Goal: Navigation & Orientation: Find specific page/section

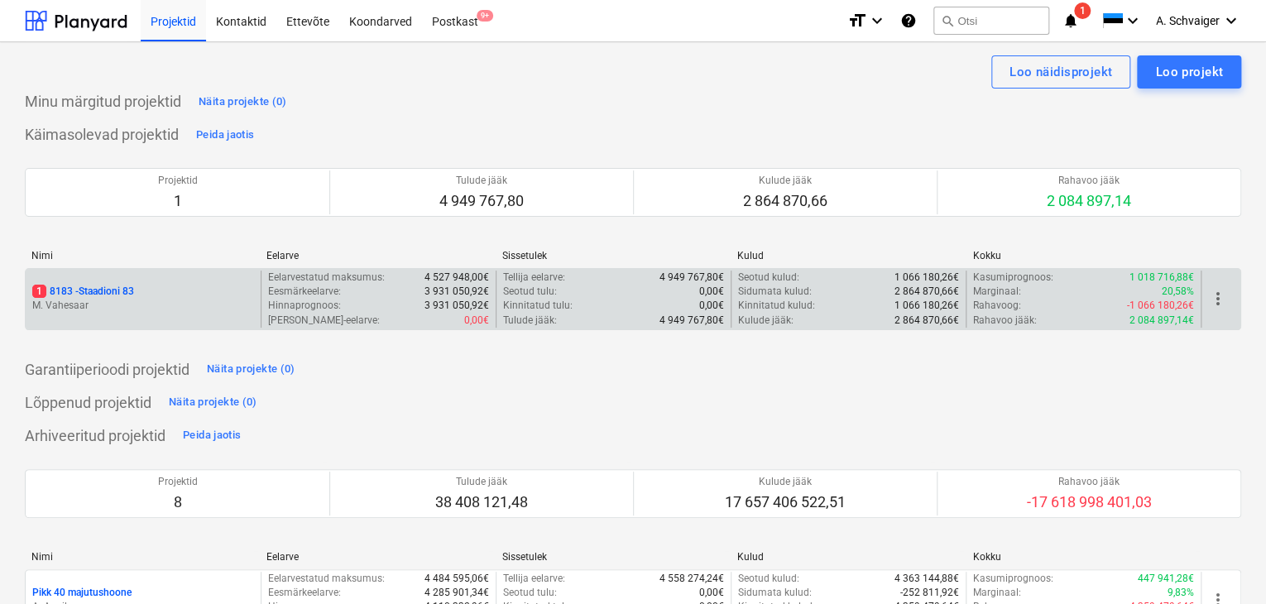
click at [173, 300] on p "M. Vahesaar" at bounding box center [143, 306] width 222 height 14
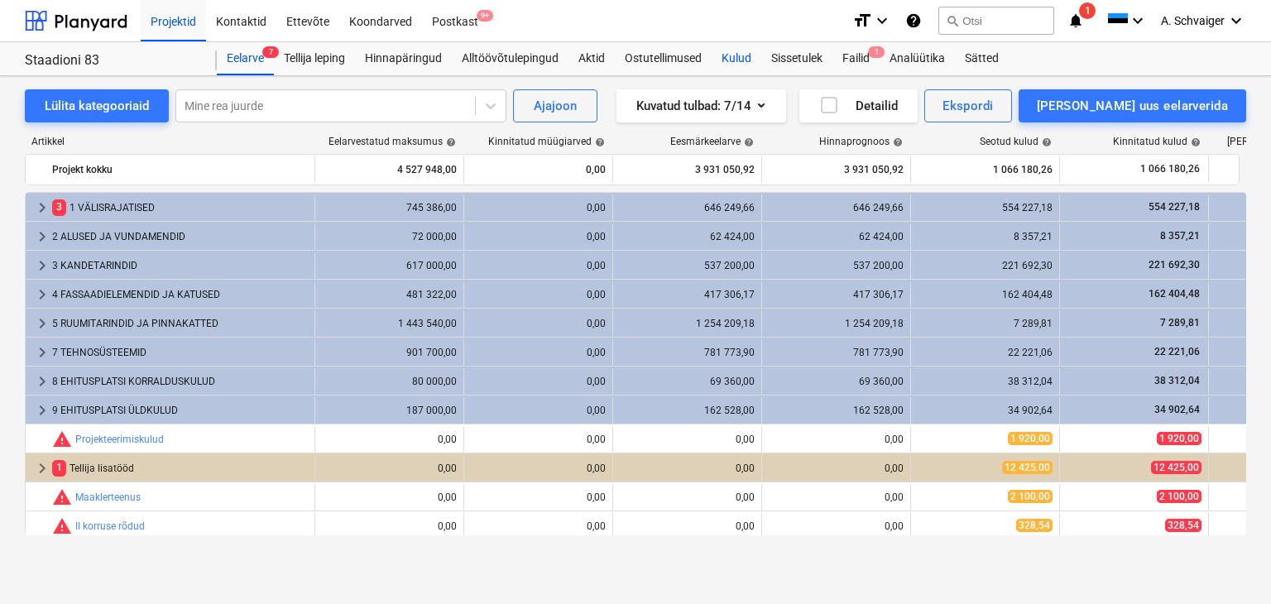
click at [732, 62] on div "Kulud" at bounding box center [737, 58] width 50 height 33
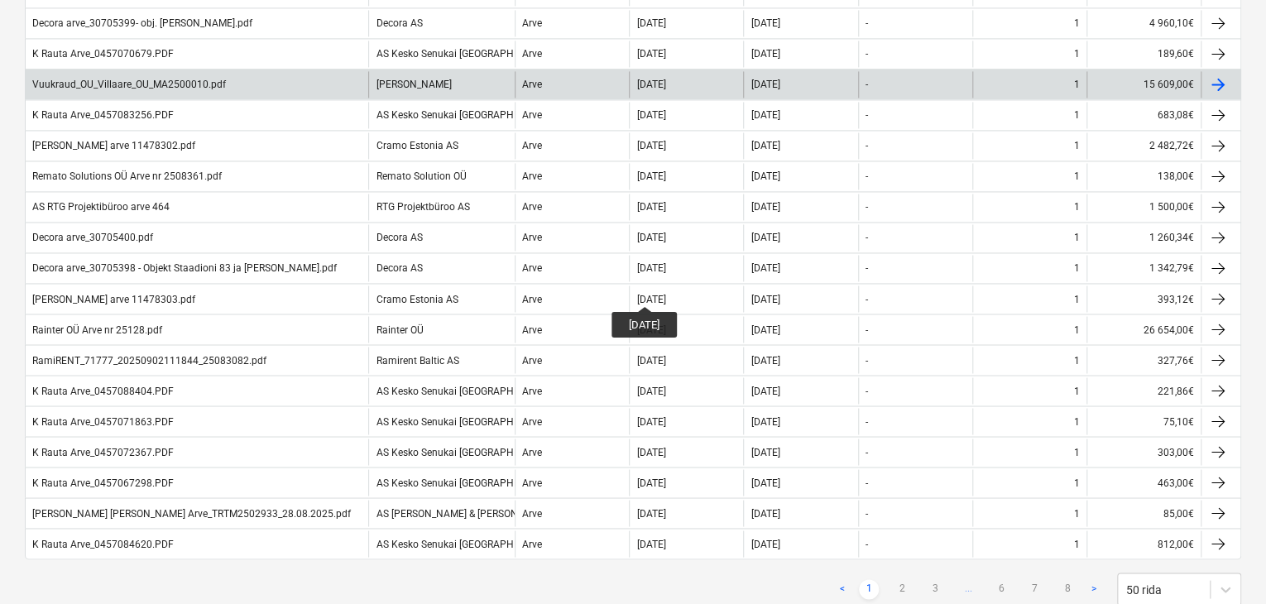
scroll to position [1324, 0]
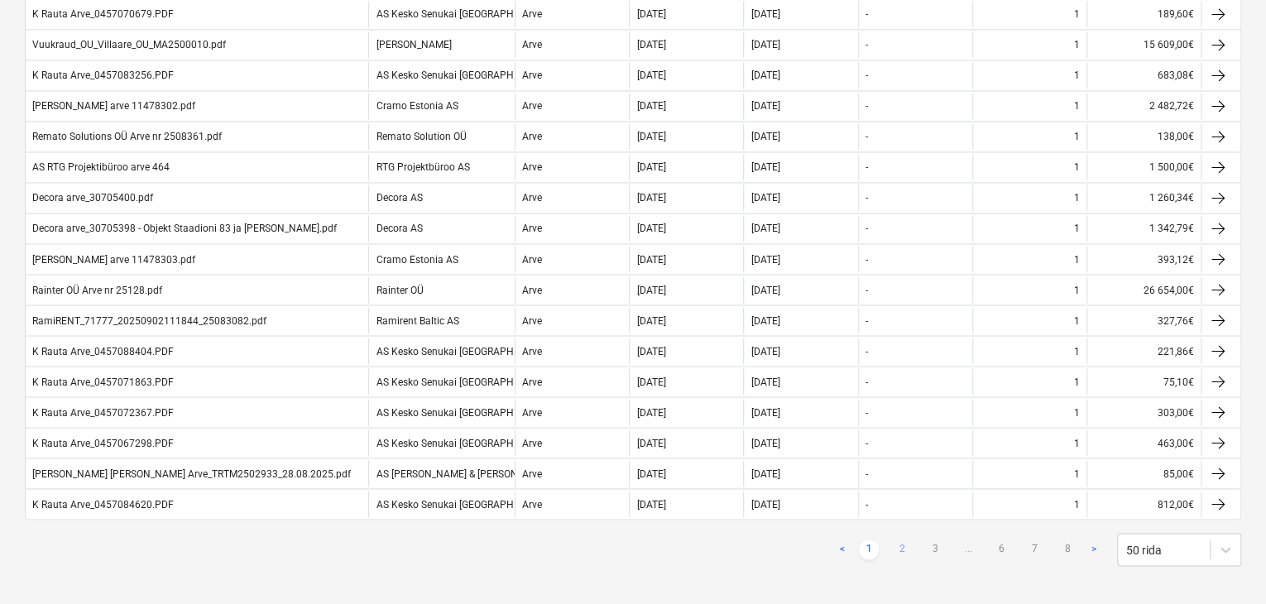
click at [900, 540] on link "2" at bounding box center [902, 550] width 20 height 20
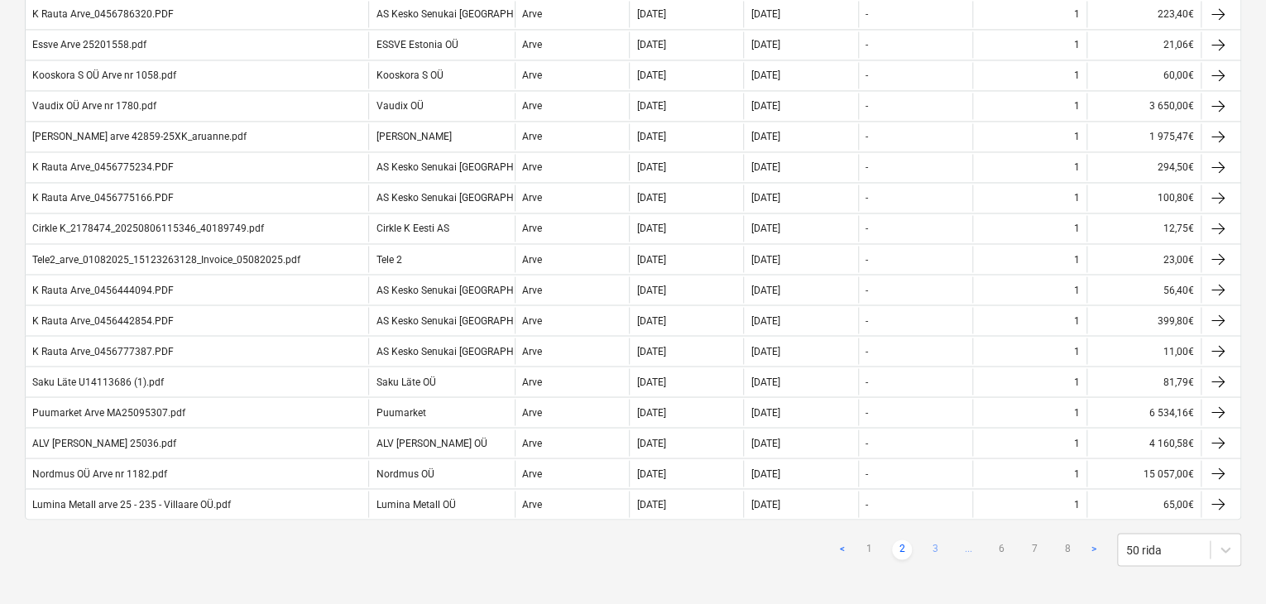
click at [935, 540] on link "3" at bounding box center [935, 550] width 20 height 20
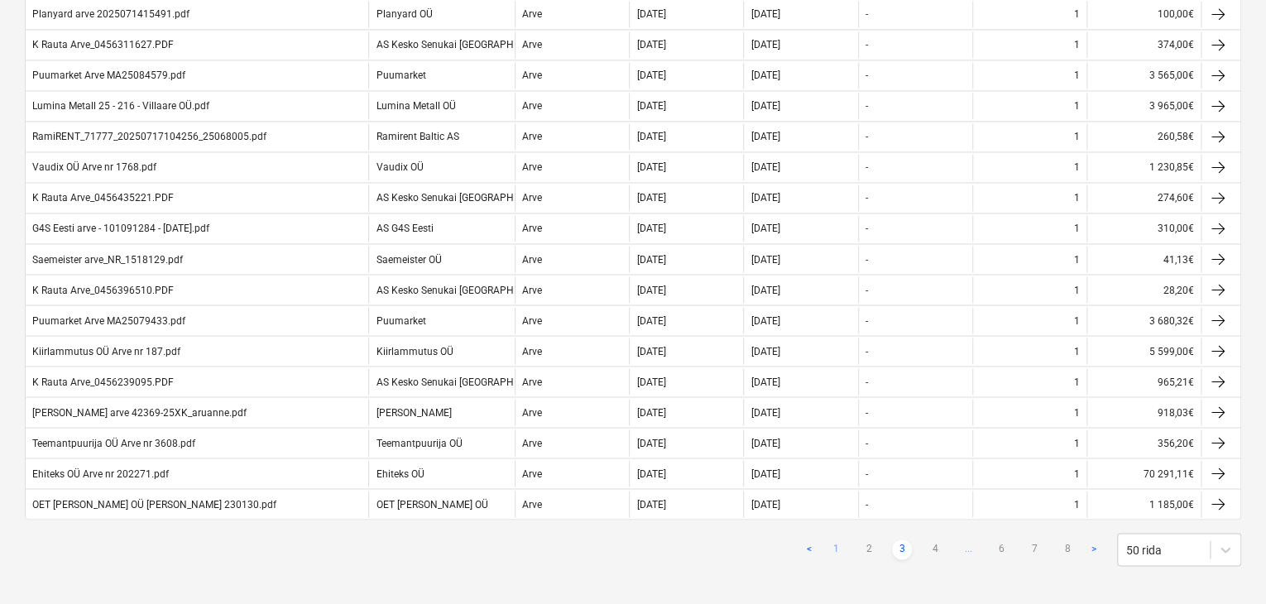
click at [837, 540] on link "1" at bounding box center [836, 550] width 20 height 20
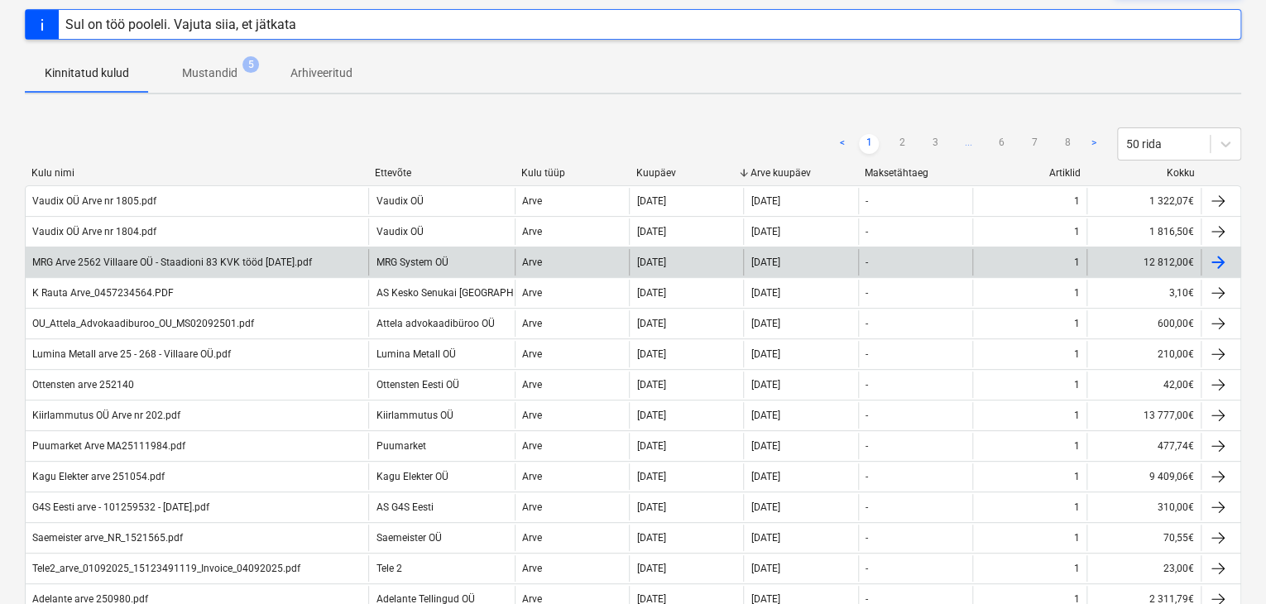
scroll to position [166, 0]
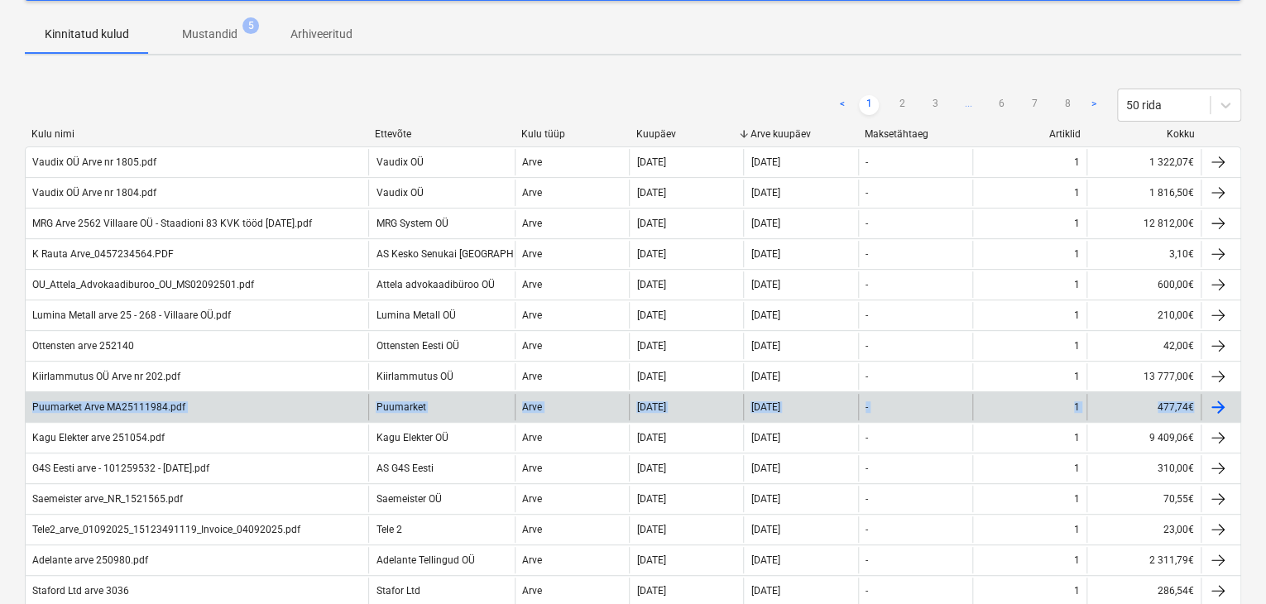
drag, startPoint x: 30, startPoint y: 401, endPoint x: 1210, endPoint y: 406, distance: 1180.1
click at [1210, 406] on div "Puumarket Arve MA25111984.pdf Puumarket Arve [DATE] [DATE] - 1 477,74€" at bounding box center [633, 407] width 1215 height 26
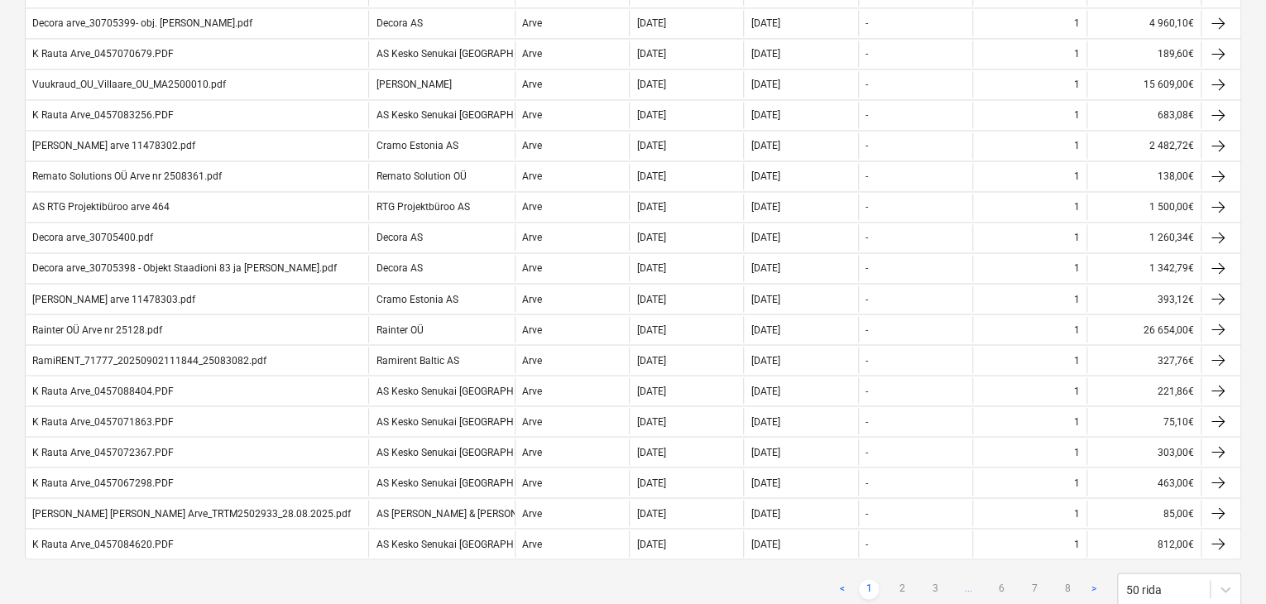
scroll to position [1324, 0]
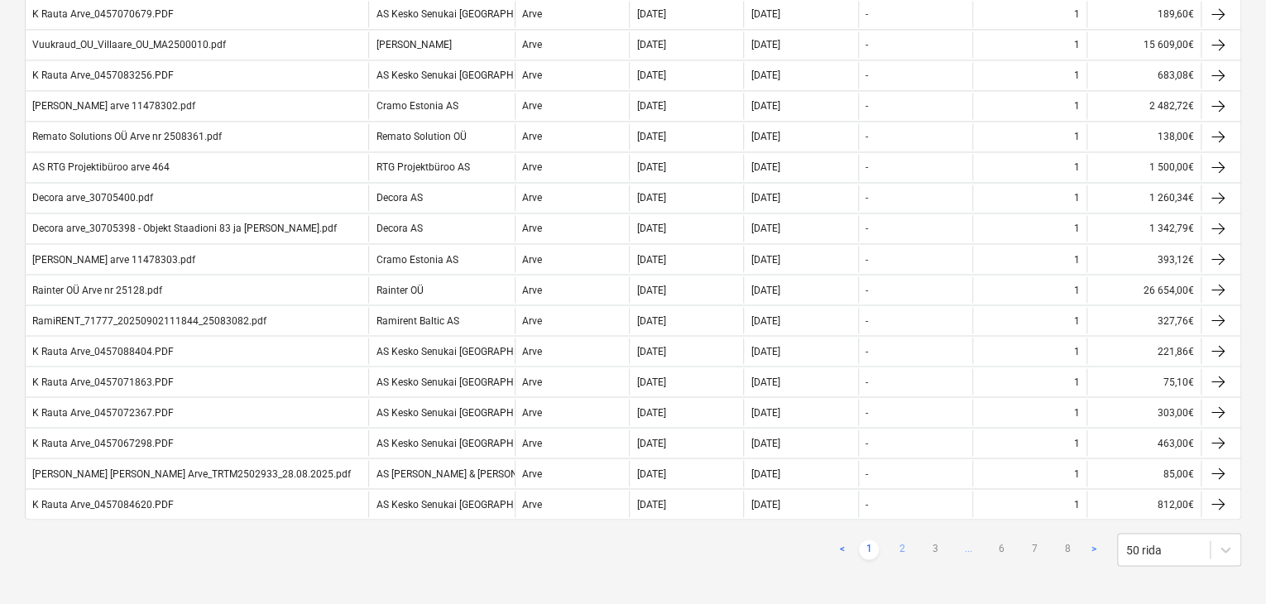
click at [900, 540] on link "2" at bounding box center [902, 550] width 20 height 20
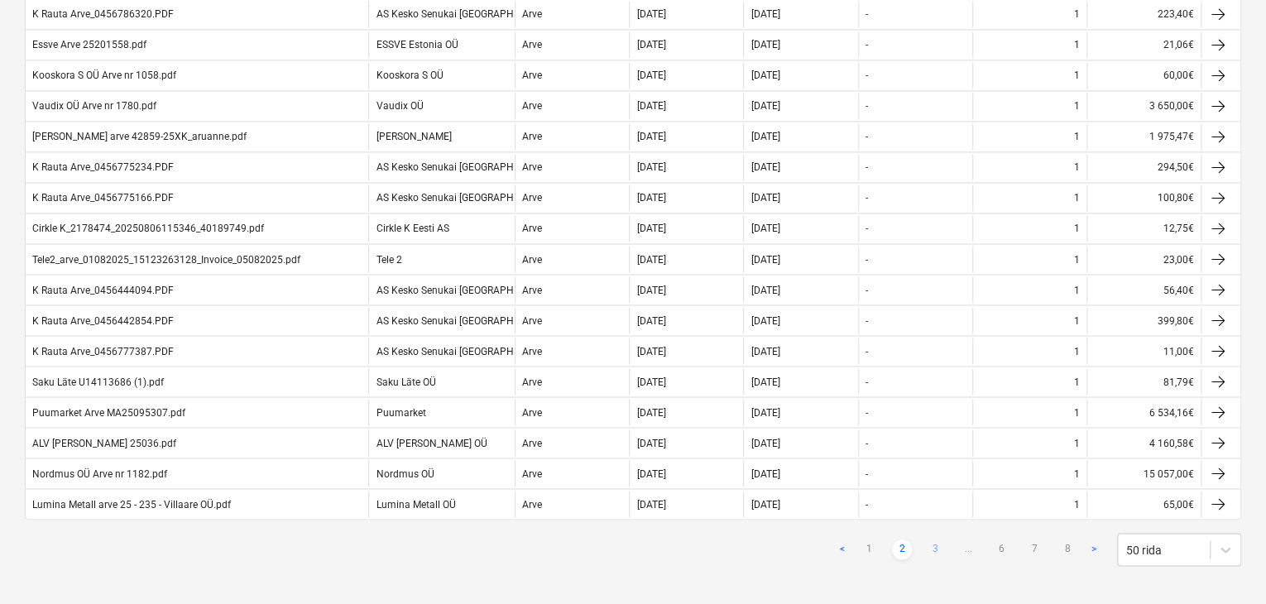
click at [936, 542] on link "3" at bounding box center [935, 550] width 20 height 20
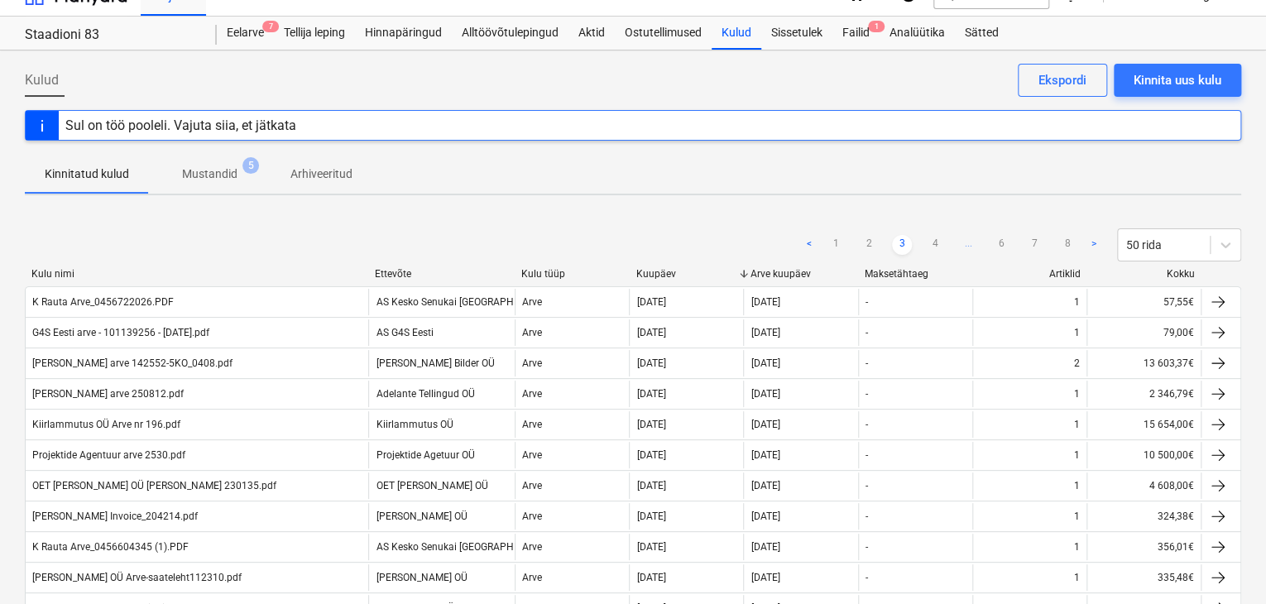
scroll to position [0, 0]
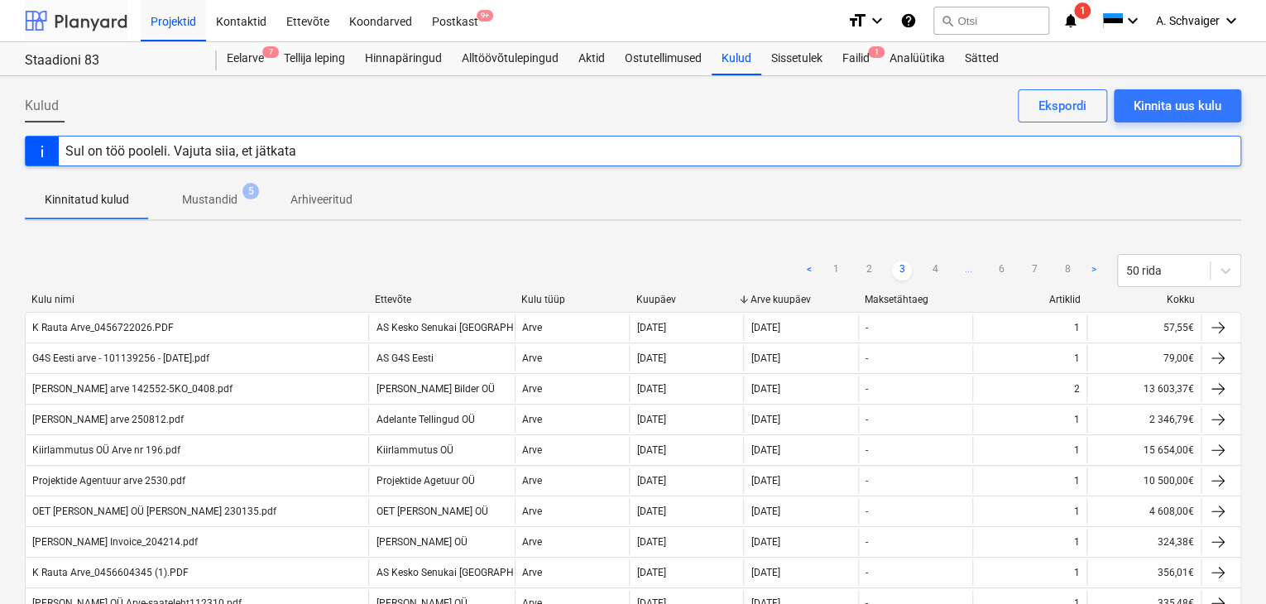
click at [96, 21] on div at bounding box center [76, 20] width 103 height 41
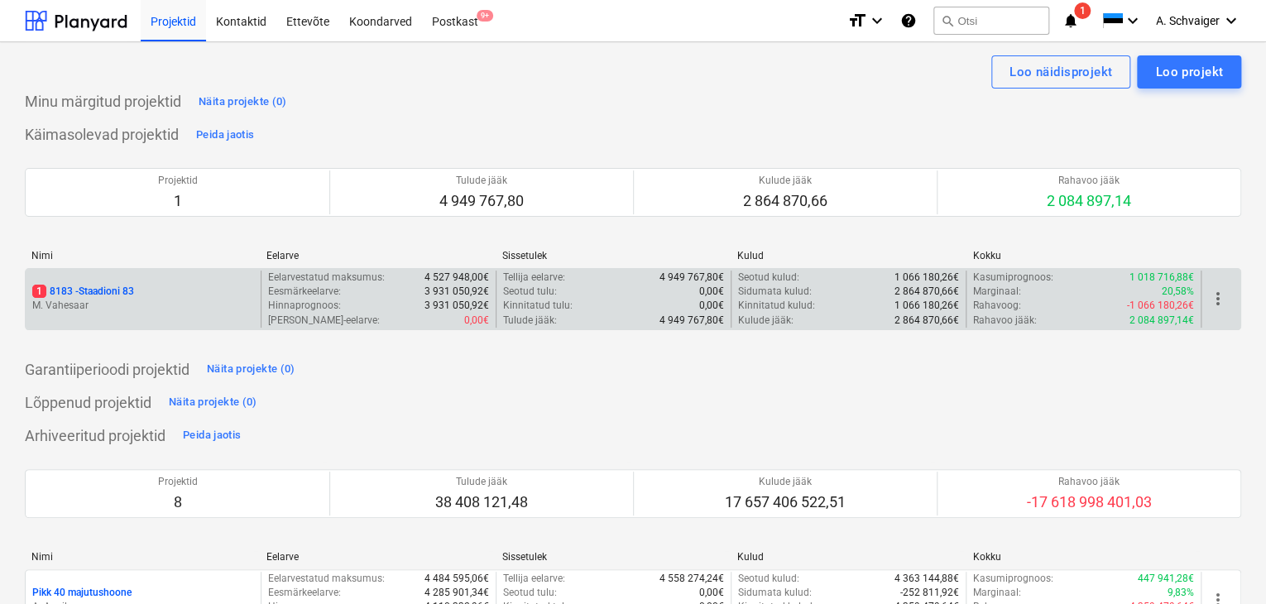
click at [103, 287] on p "1 8183 - Staadioni 83" at bounding box center [83, 292] width 102 height 14
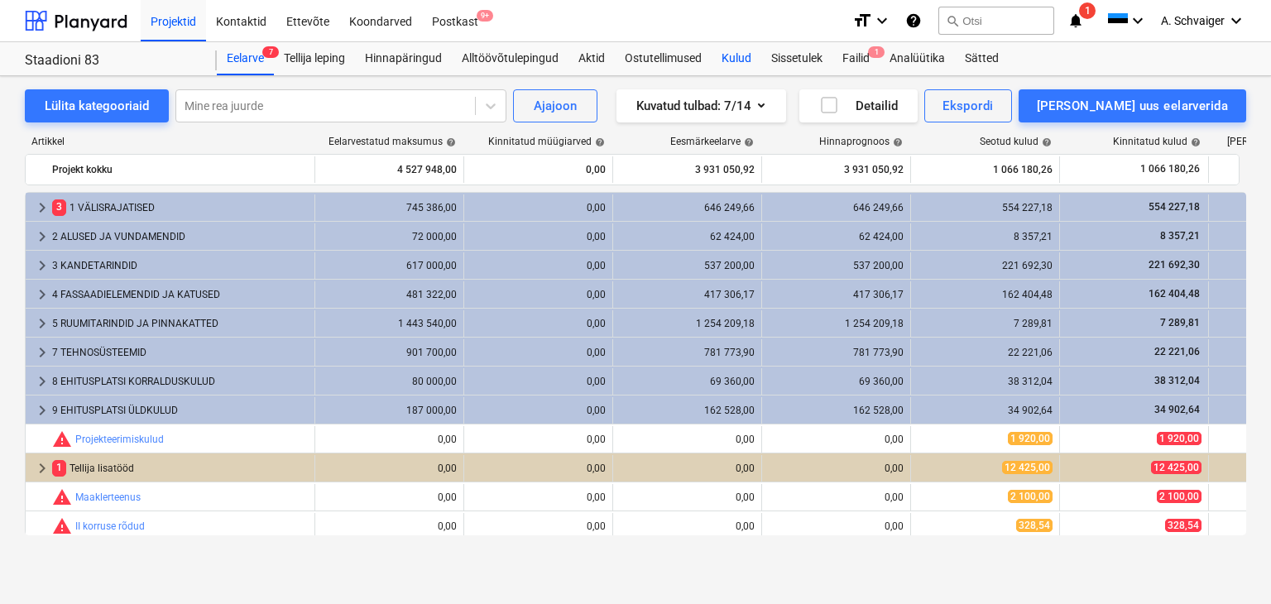
click at [746, 57] on div "Kulud" at bounding box center [737, 58] width 50 height 33
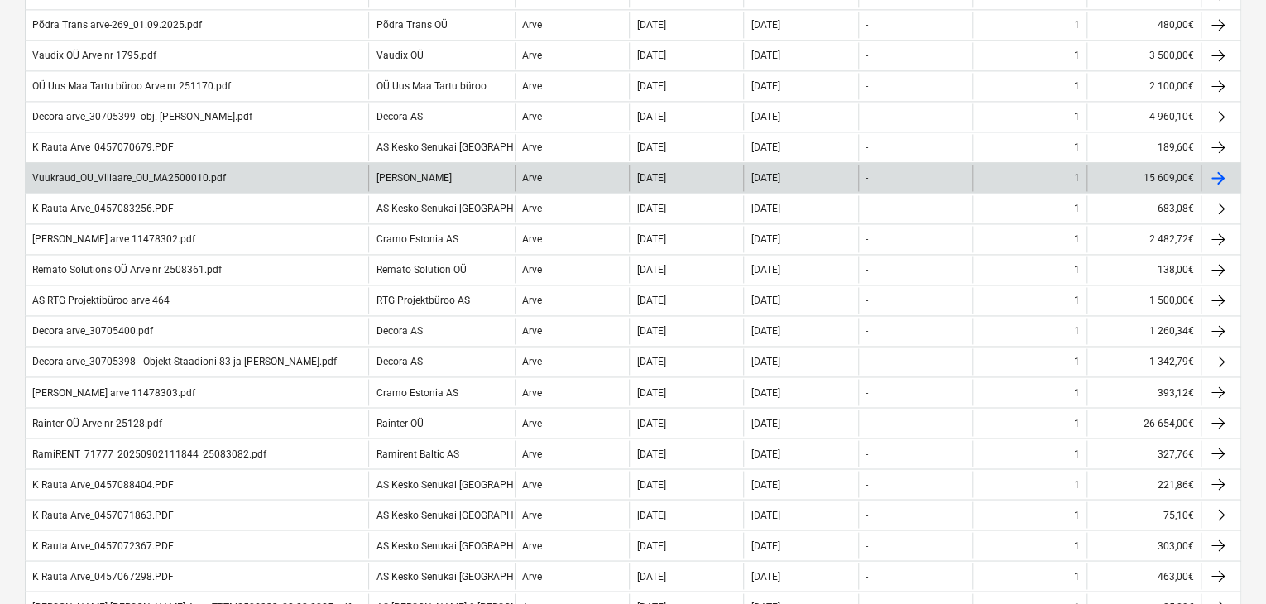
scroll to position [1324, 0]
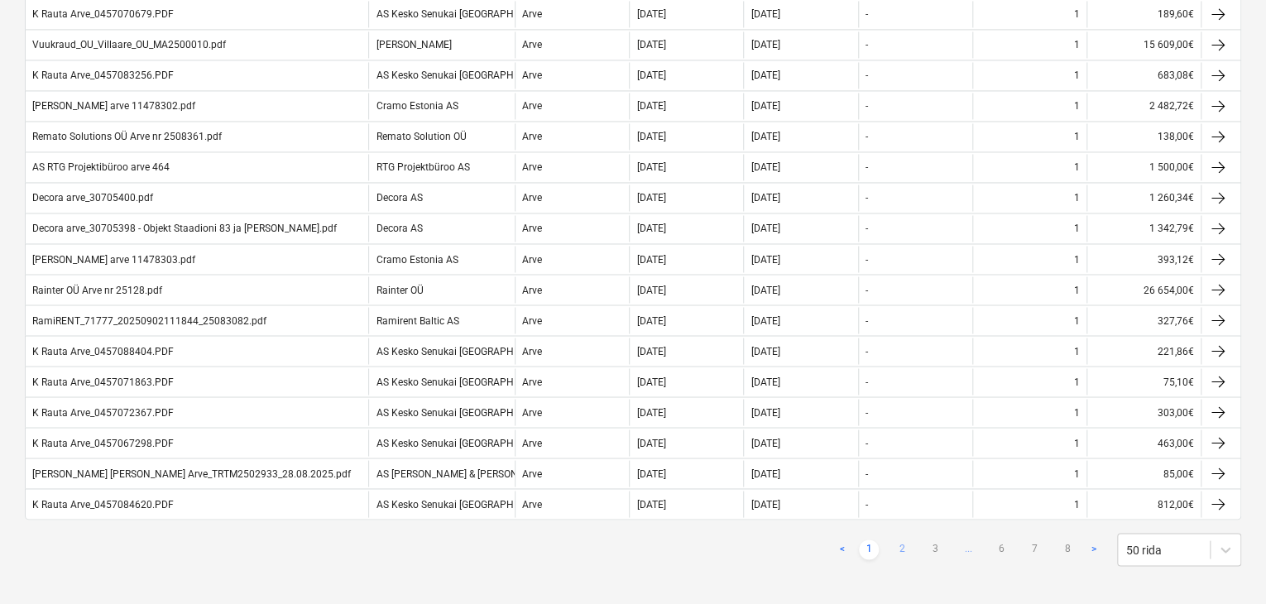
click at [900, 540] on link "2" at bounding box center [902, 550] width 20 height 20
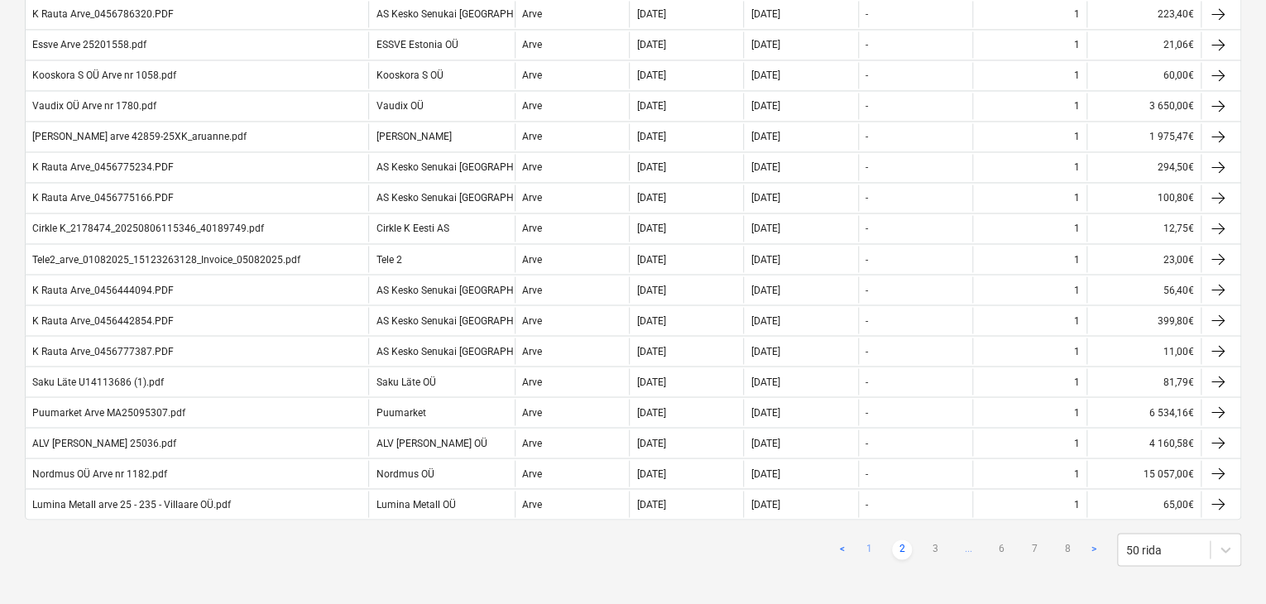
click at [866, 540] on link "1" at bounding box center [869, 550] width 20 height 20
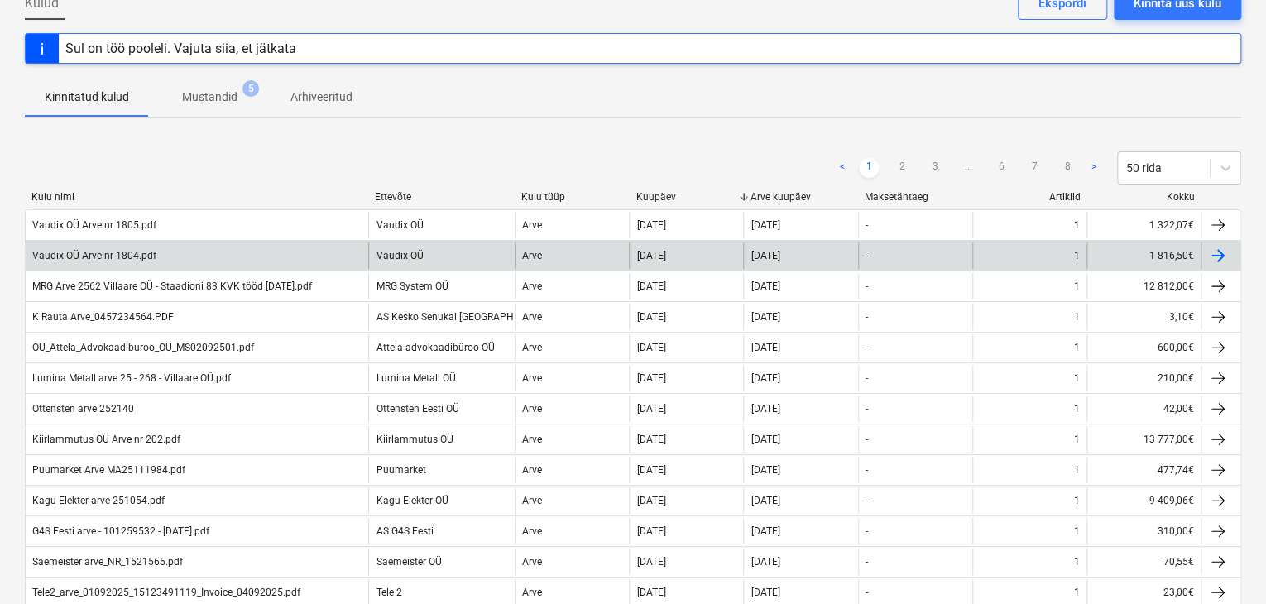
scroll to position [0, 0]
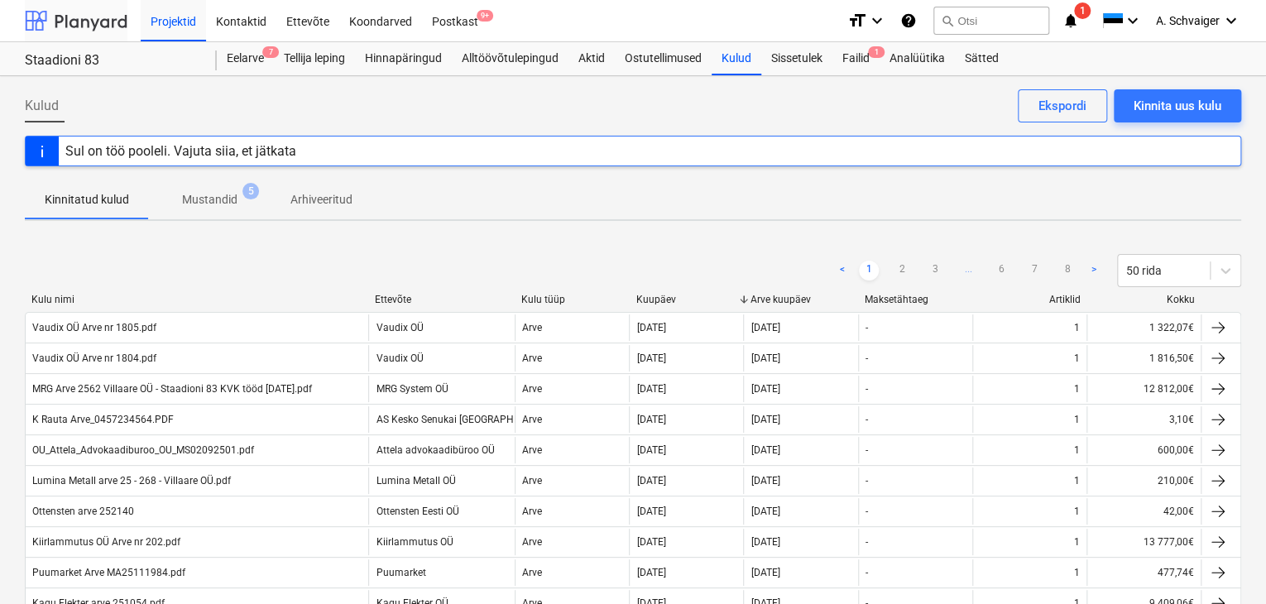
click at [104, 28] on div at bounding box center [76, 20] width 103 height 41
